Goal: Complete application form

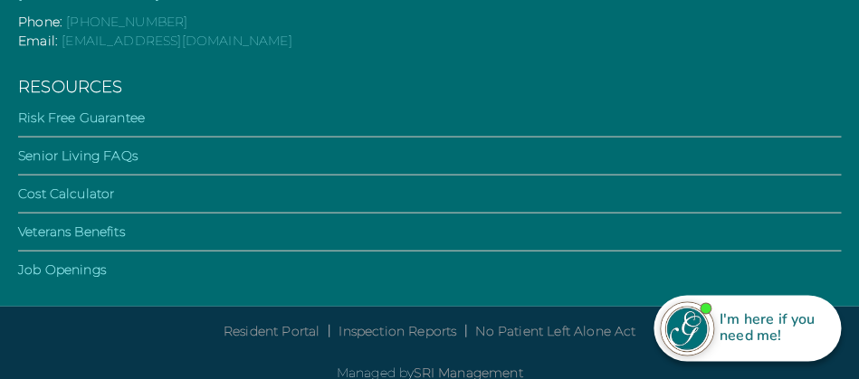
scroll to position [6146, 0]
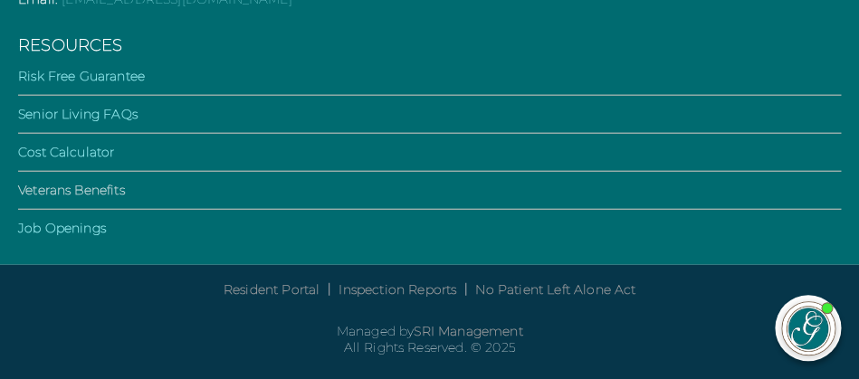
click at [109, 182] on link "Veterans Benefits" at bounding box center [71, 190] width 107 height 16
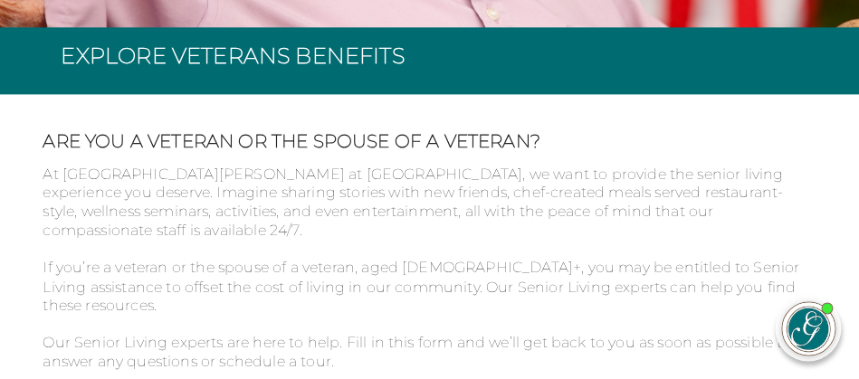
scroll to position [586, 0]
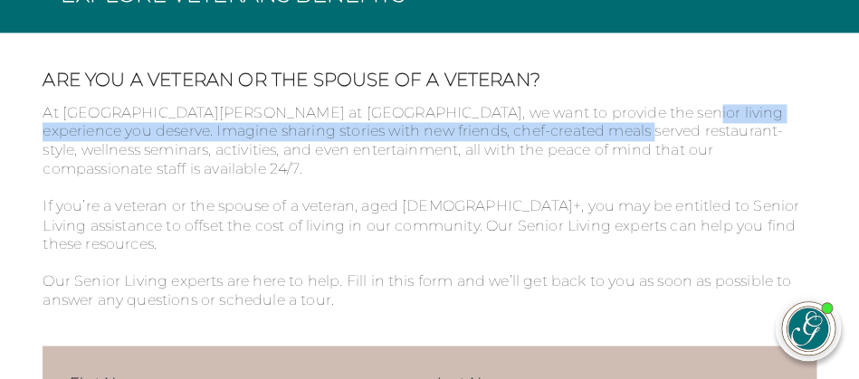
click at [646, 143] on div "ARE YOU A VETERAN OR THE SPOUSE OF A VETERAN? At The [PERSON_NAME] at [GEOGRAPH…" at bounding box center [429, 189] width 773 height 241
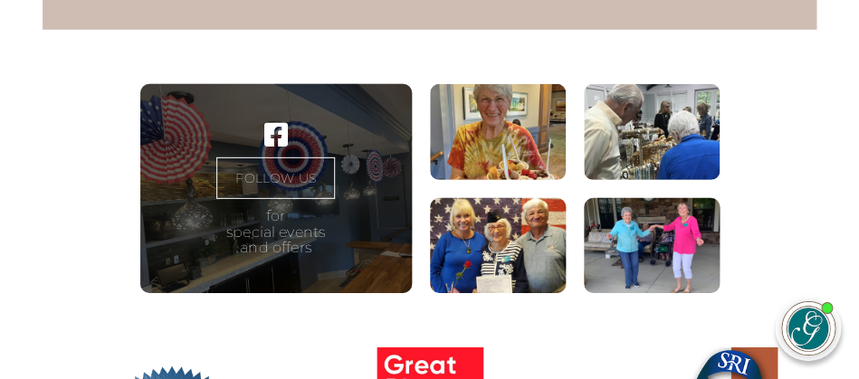
scroll to position [1270, 0]
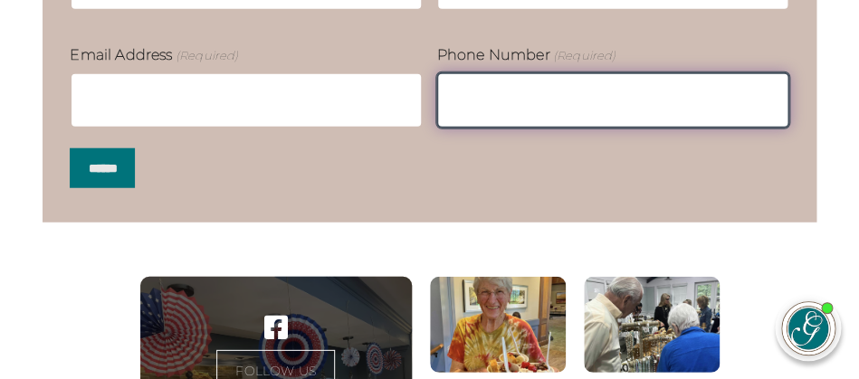
drag, startPoint x: 664, startPoint y: 82, endPoint x: 670, endPoint y: 71, distance: 12.6
click at [664, 82] on input "Phone Number (Required)" at bounding box center [612, 100] width 352 height 56
type input "**********"
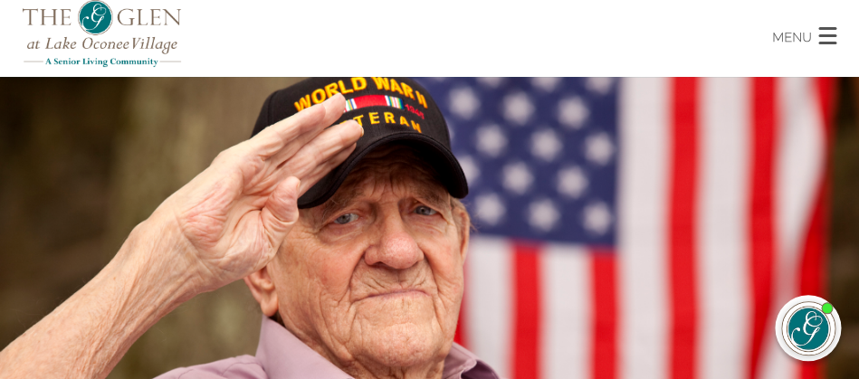
scroll to position [0, 0]
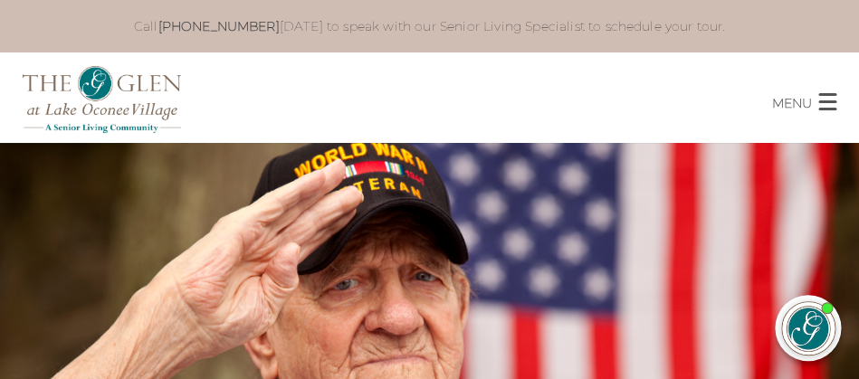
click at [672, 63] on div "MENU CLOSE Home About Us Our Team Risk Free Guarantee Residences Independent Li…" at bounding box center [429, 97] width 859 height 90
